Goal: Understand site structure: Grasp the organization and layout of the website

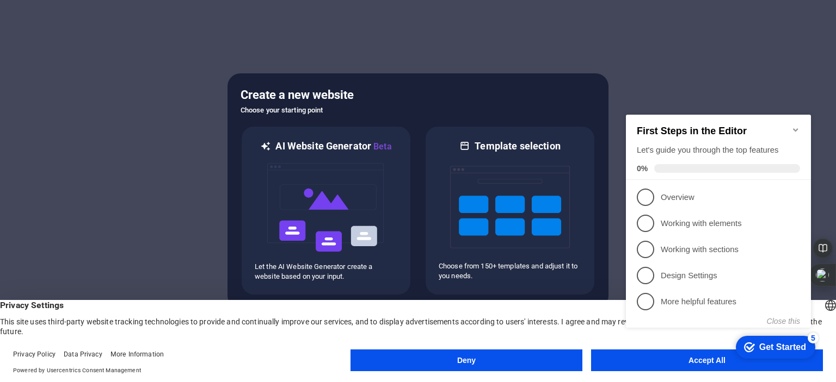
click at [683, 364] on appcues-checklist "Contextual help checklist present on screen" at bounding box center [720, 232] width 198 height 268
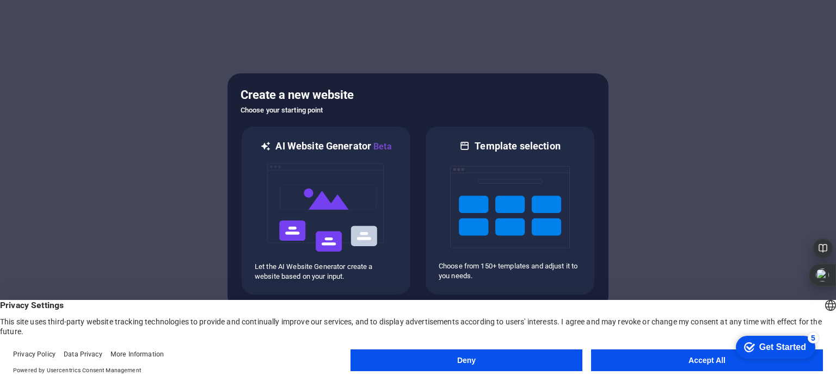
click at [690, 353] on button "Accept All" at bounding box center [707, 361] width 232 height 22
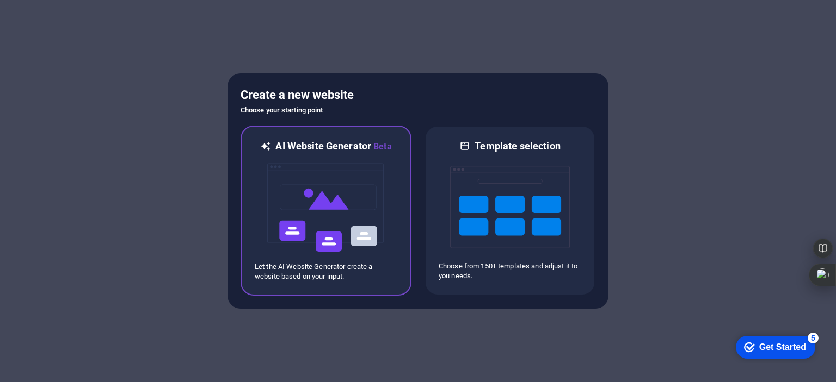
click at [317, 201] on img at bounding box center [326, 207] width 120 height 109
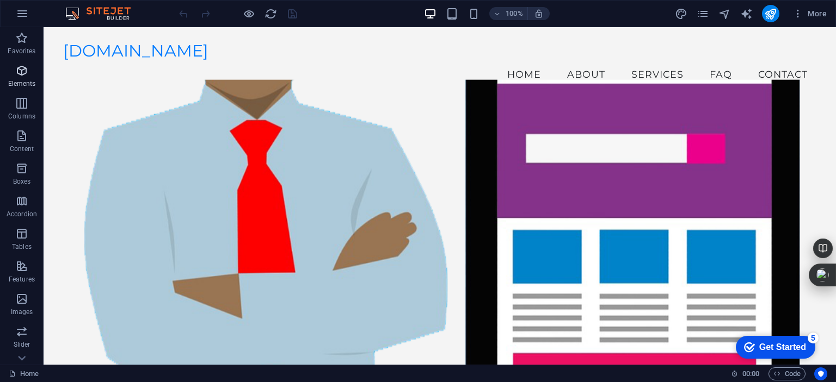
click at [26, 80] on p "Elements" at bounding box center [22, 83] width 28 height 9
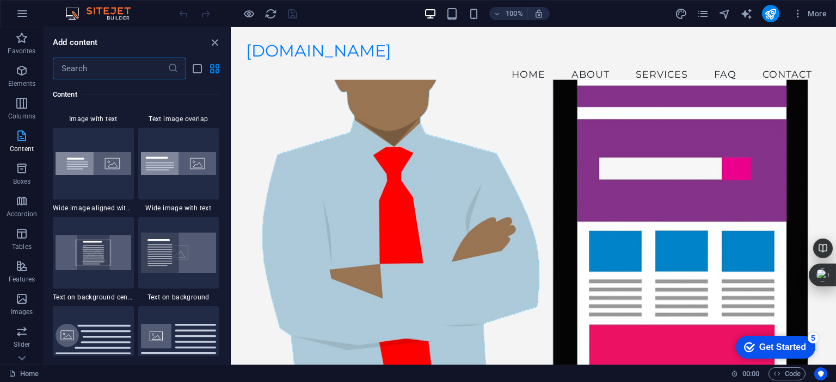
scroll to position [2209, 0]
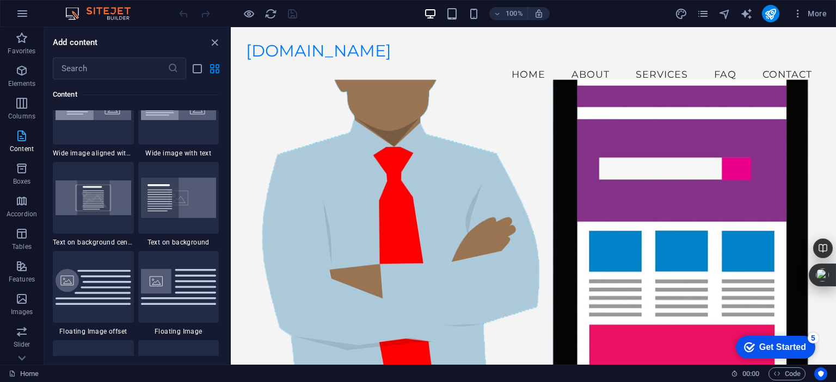
click at [24, 141] on icon "button" at bounding box center [21, 135] width 13 height 13
click at [24, 103] on icon "button" at bounding box center [21, 103] width 13 height 13
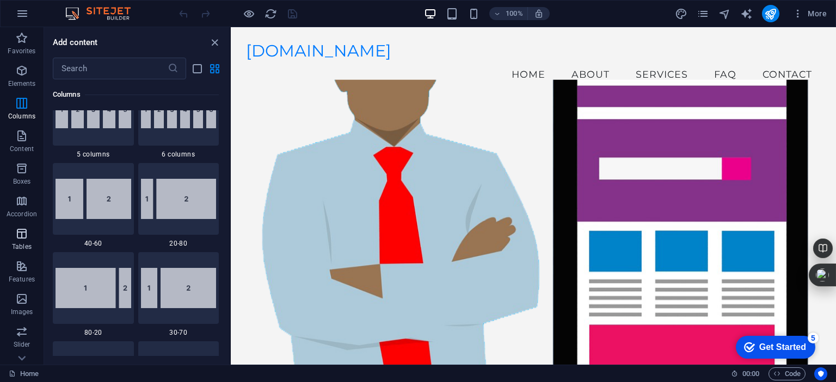
scroll to position [151, 0]
click at [17, 215] on icon "button" at bounding box center [21, 213] width 13 height 13
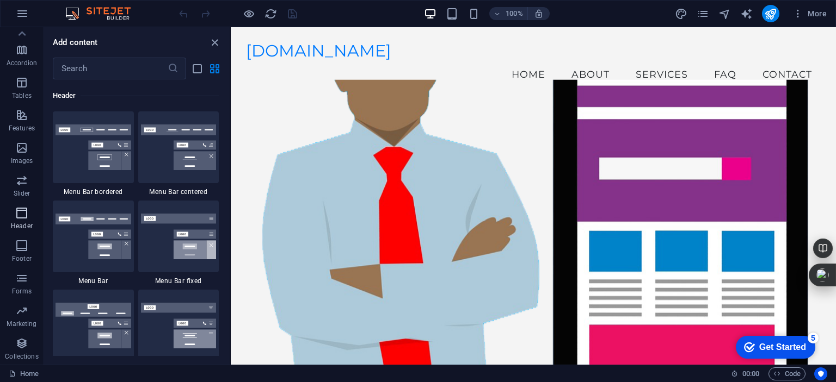
scroll to position [6551, 0]
click at [26, 244] on icon "button" at bounding box center [21, 245] width 13 height 13
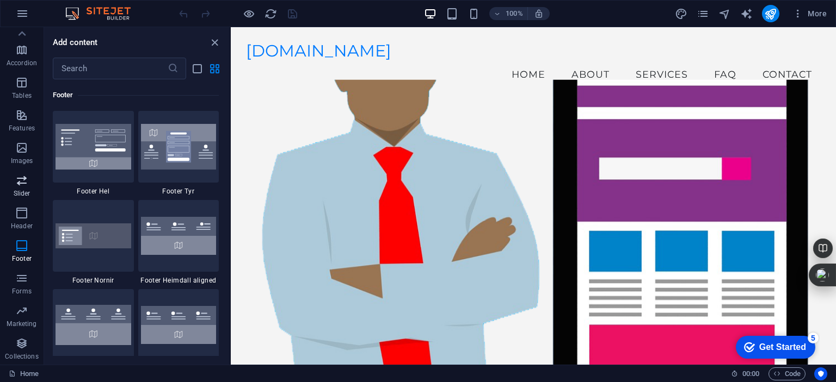
scroll to position [0, 0]
click at [23, 137] on icon "button" at bounding box center [21, 135] width 13 height 13
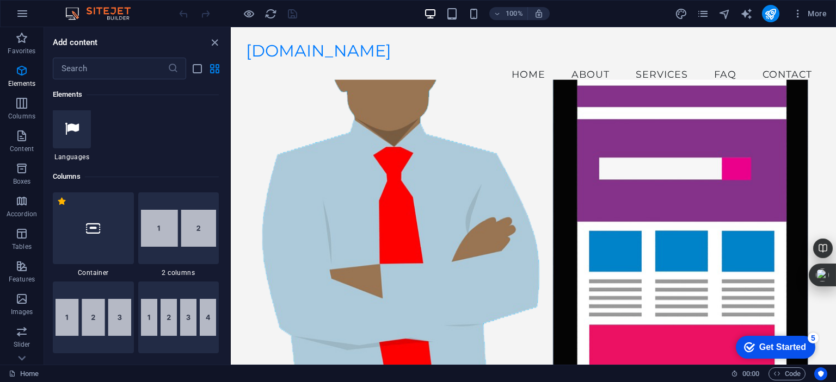
scroll to position [27, 0]
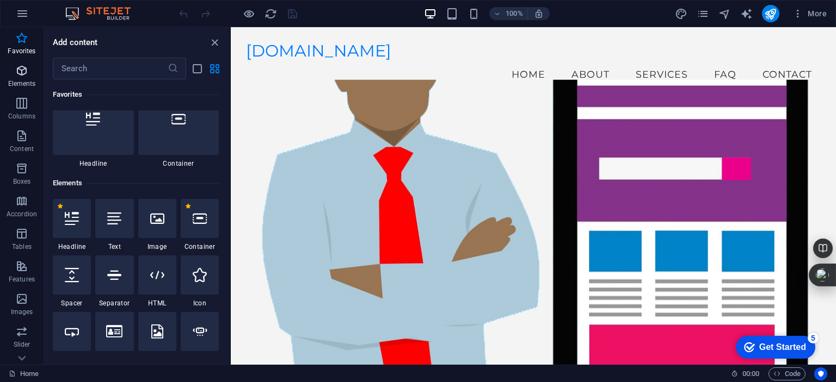
click at [28, 81] on p "Elements" at bounding box center [22, 83] width 28 height 9
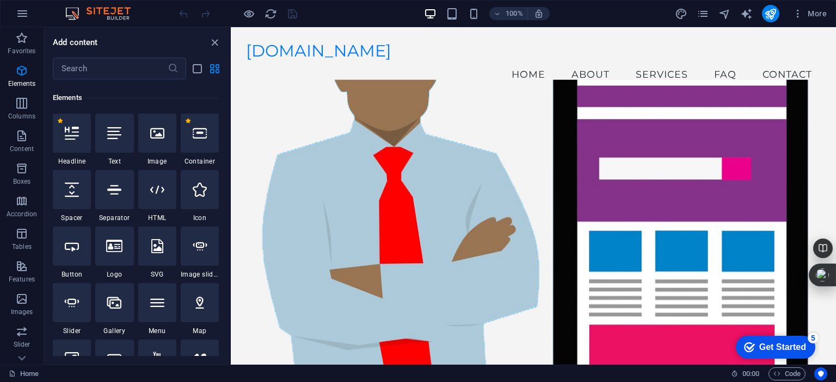
scroll to position [116, 0]
